Goal: Task Accomplishment & Management: Use online tool/utility

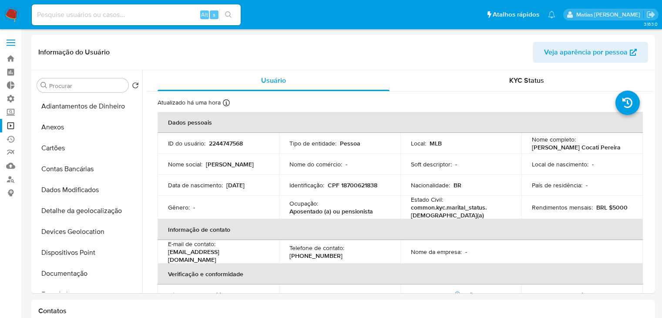
select select "10"
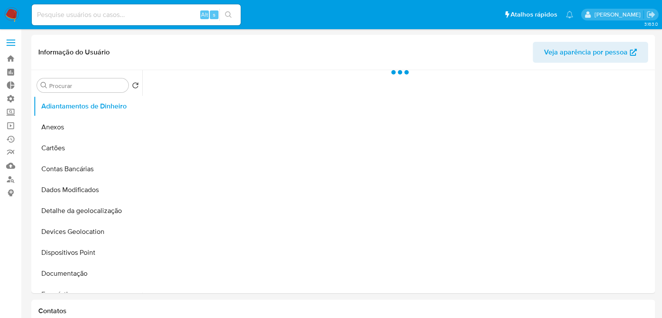
select select "10"
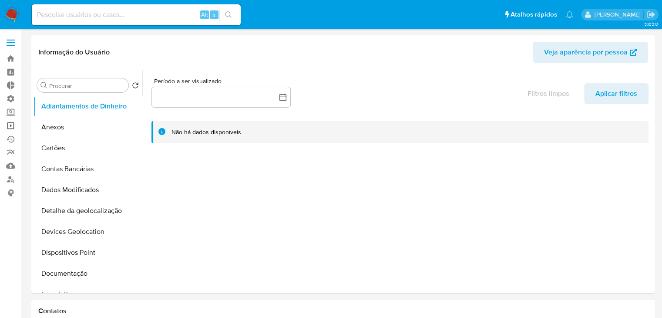
click at [12, 126] on link "Operações em massa" at bounding box center [52, 126] width 104 height 14
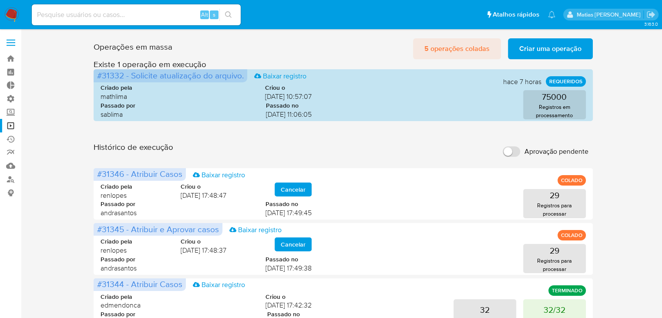
click at [465, 56] on span "5 operações coladas" at bounding box center [457, 48] width 65 height 19
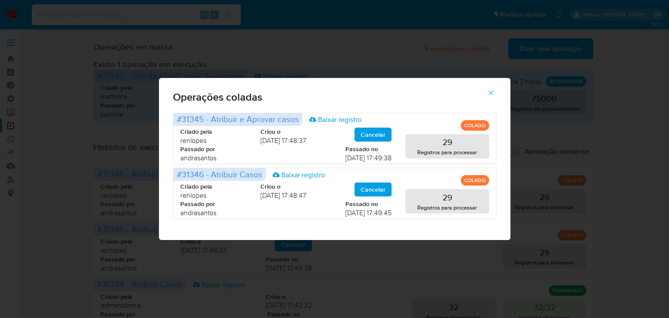
click at [492, 91] on icon "button" at bounding box center [490, 92] width 5 height 5
